Goal: Navigation & Orientation: Find specific page/section

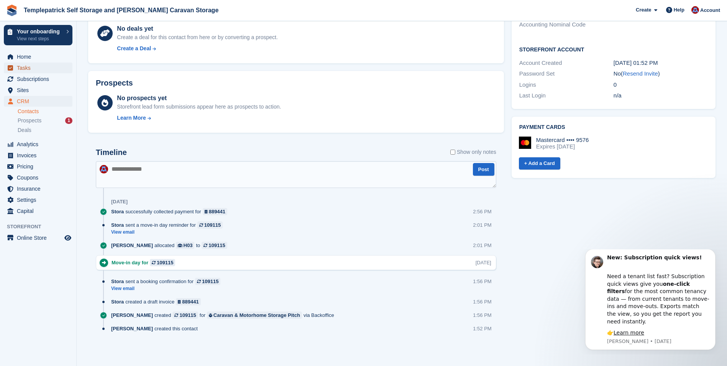
click at [25, 69] on span "Tasks" at bounding box center [40, 67] width 46 height 11
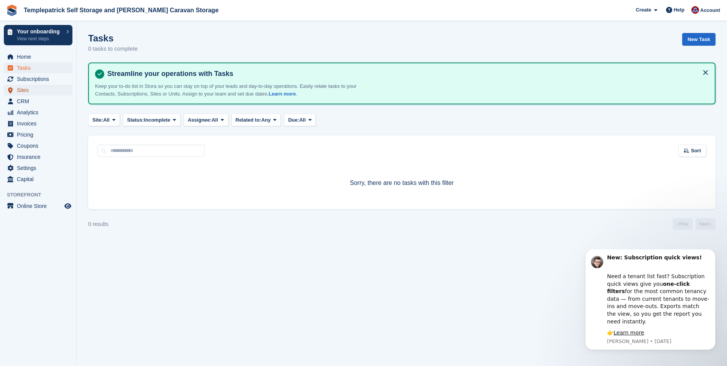
click at [27, 92] on span "Sites" at bounding box center [40, 90] width 46 height 11
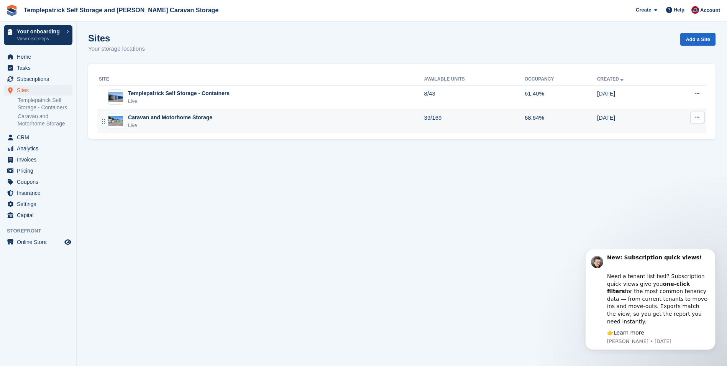
click at [148, 121] on div "Caravan and Motorhome Storage" at bounding box center [170, 117] width 84 height 8
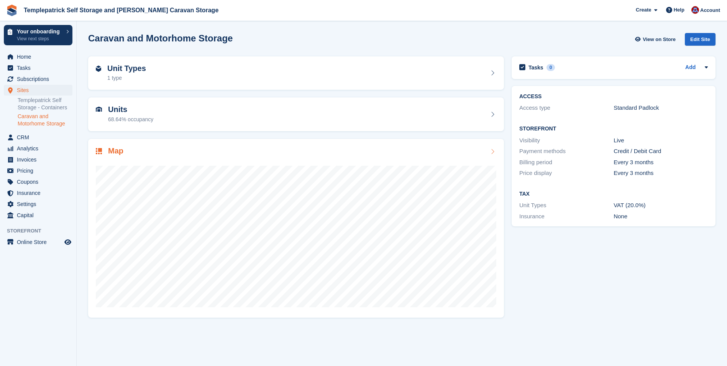
click at [113, 152] on h2 "Map" at bounding box center [115, 150] width 15 height 9
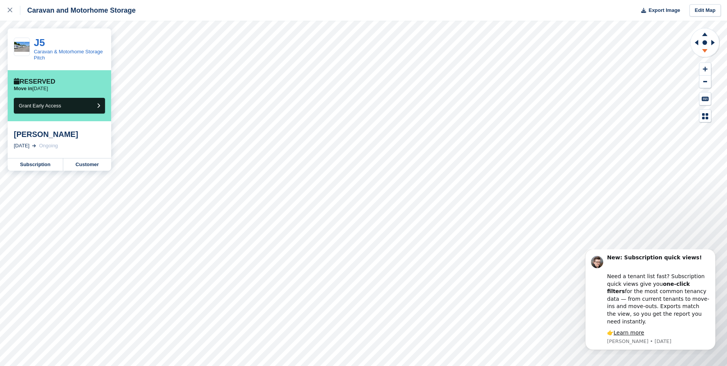
click at [704, 50] on icon at bounding box center [704, 50] width 5 height 3
drag, startPoint x: 704, startPoint y: 50, endPoint x: 705, endPoint y: 33, distance: 16.5
click at [705, 33] on icon at bounding box center [704, 34] width 5 height 3
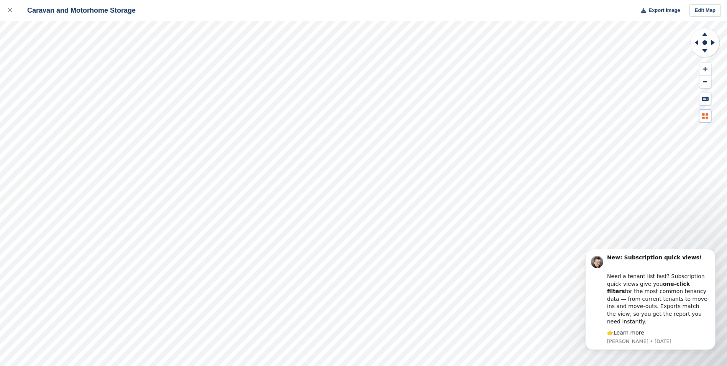
click at [705, 114] on icon at bounding box center [706, 114] width 3 height 3
click at [697, 43] on icon at bounding box center [696, 42] width 3 height 5
click at [705, 49] on icon at bounding box center [704, 50] width 5 height 3
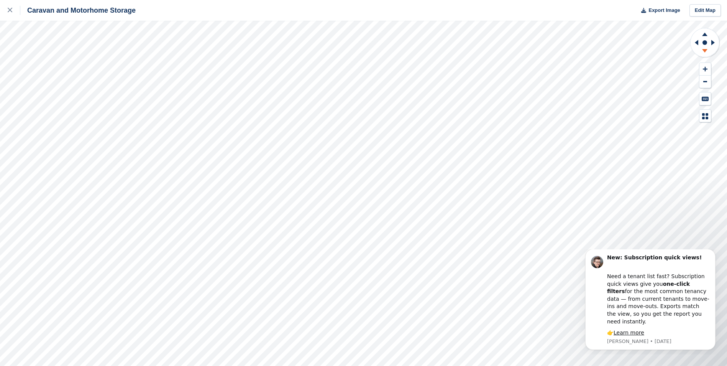
click at [705, 49] on icon at bounding box center [704, 50] width 5 height 3
click at [8, 10] on icon at bounding box center [10, 10] width 5 height 5
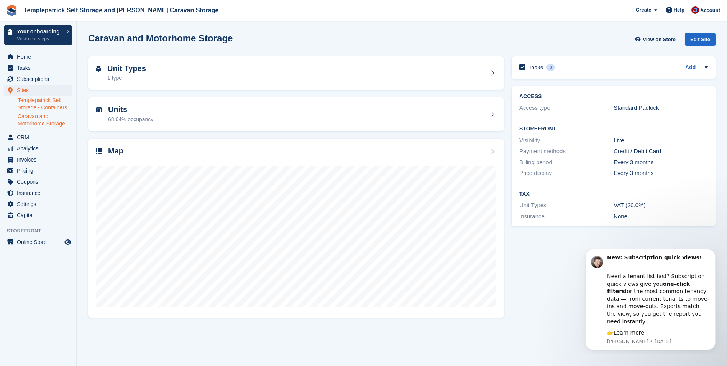
click at [50, 108] on link "Templepatrick Self Storage - Containers" at bounding box center [45, 104] width 55 height 15
